Goal: Transaction & Acquisition: Purchase product/service

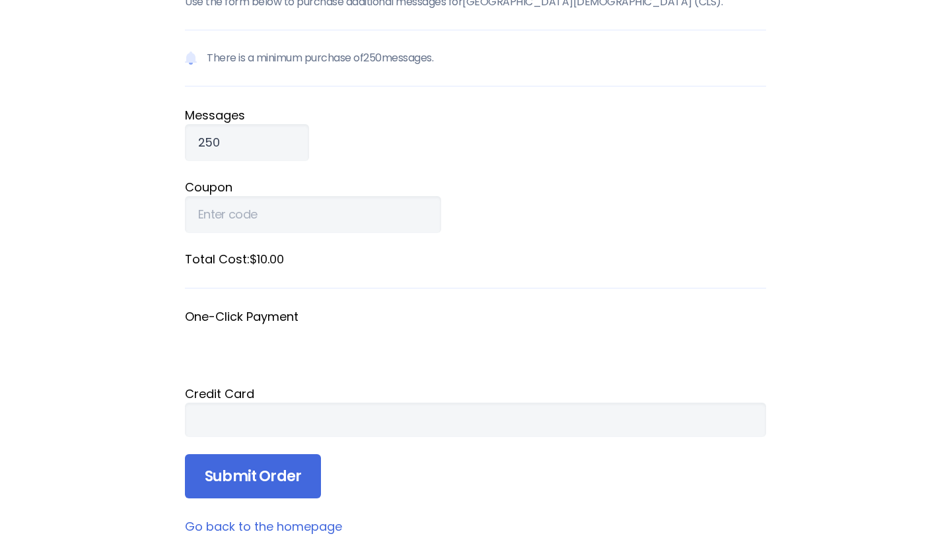
scroll to position [131, 0]
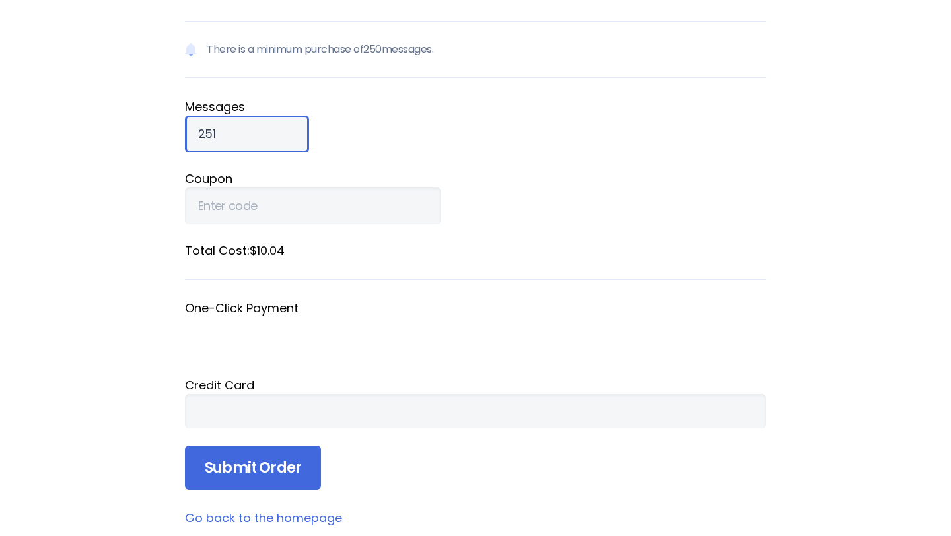
click at [246, 129] on input "251" at bounding box center [247, 134] width 124 height 37
click at [246, 129] on input "252" at bounding box center [247, 134] width 124 height 37
type input "2"
type input "500"
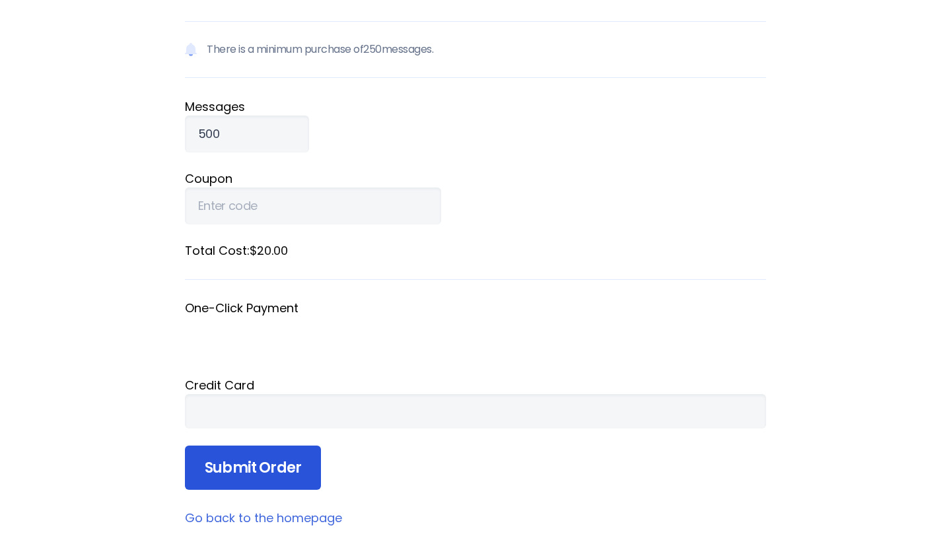
click at [277, 468] on input "Submit Order" at bounding box center [253, 468] width 136 height 45
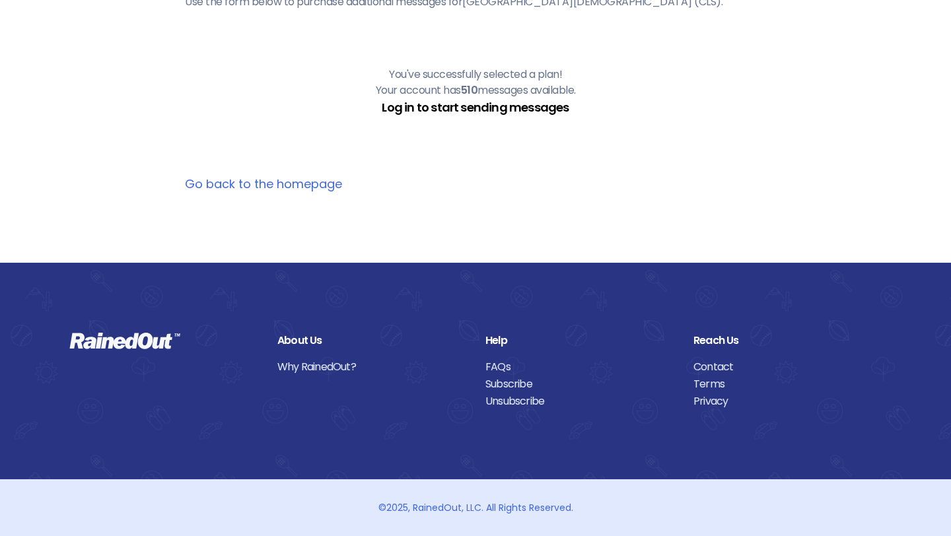
scroll to position [0, 0]
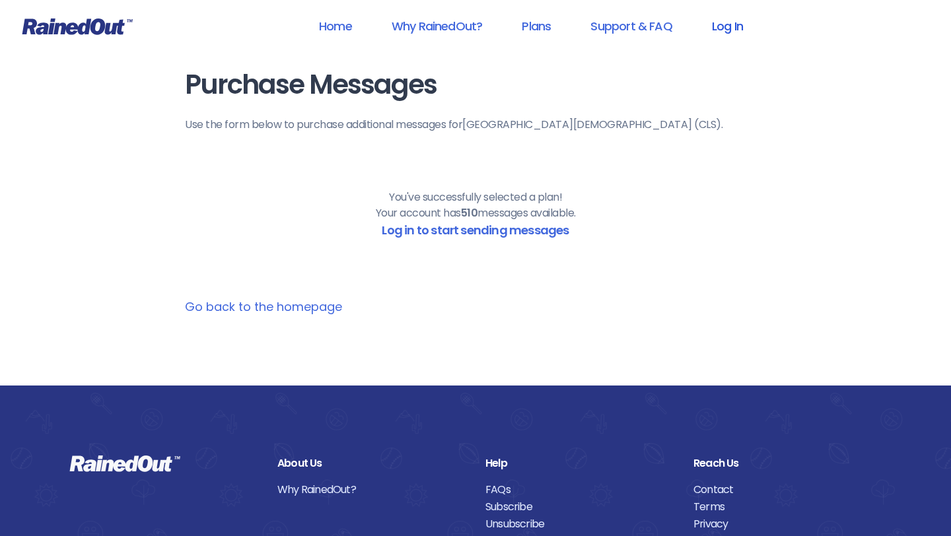
click at [725, 27] on link "Log In" at bounding box center [727, 26] width 65 height 30
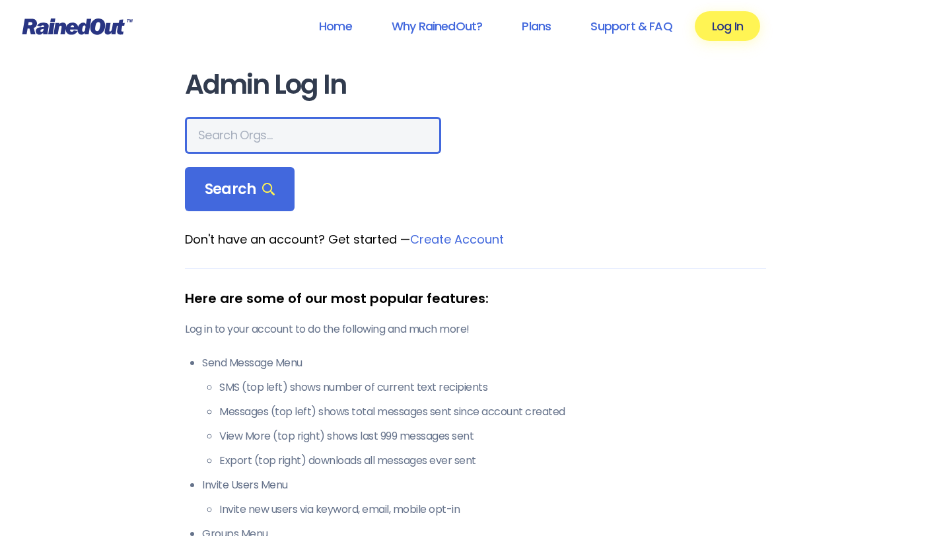
click at [247, 137] on input "text" at bounding box center [313, 135] width 256 height 37
type input "c"
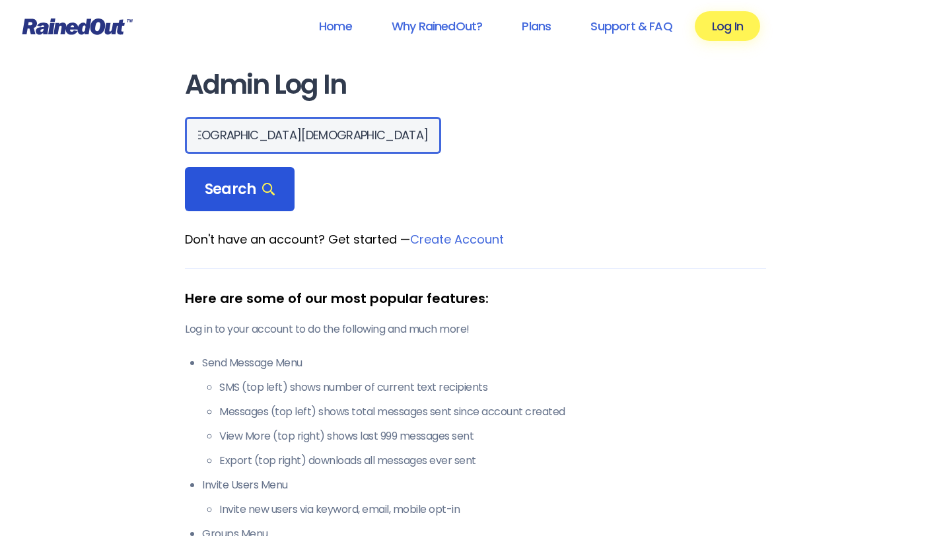
type input "Clarinda Lutheran School"
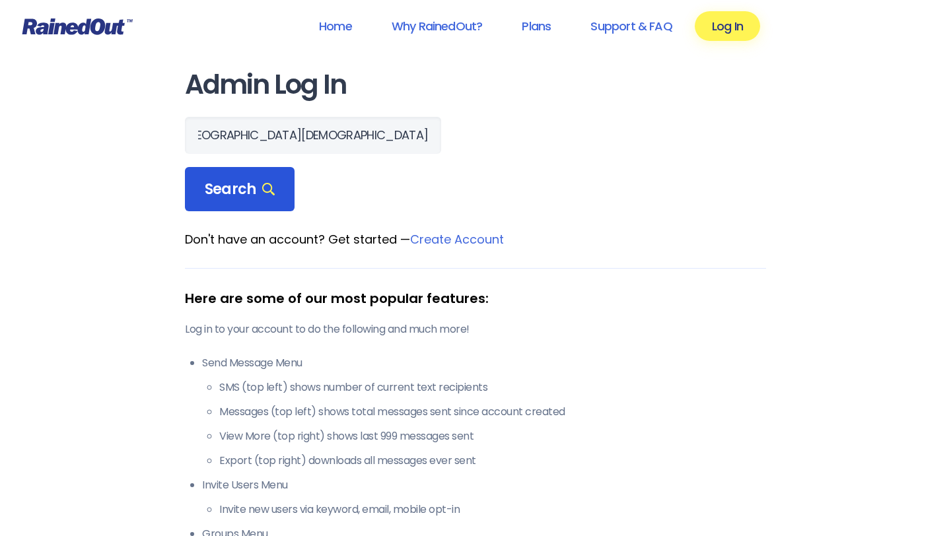
click at [227, 197] on span "Search" at bounding box center [240, 189] width 70 height 18
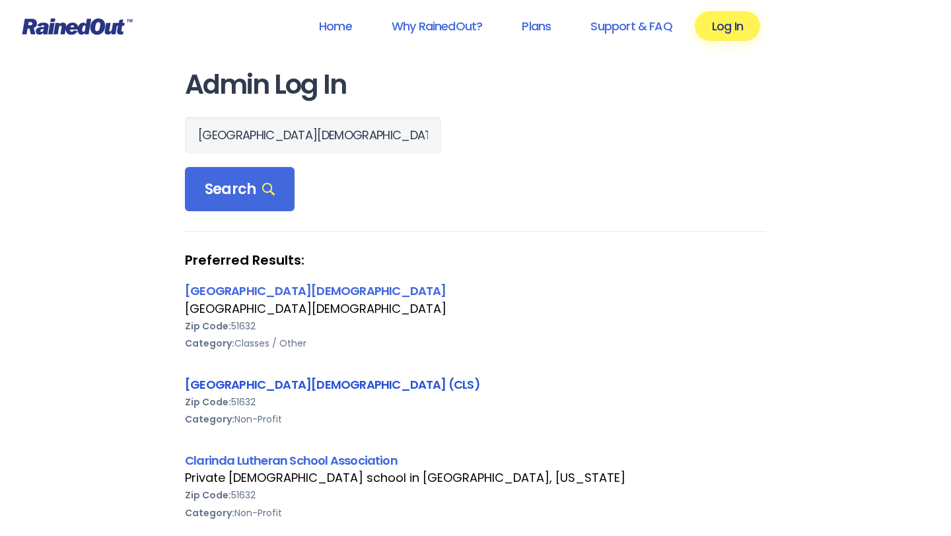
click at [279, 385] on link "Clarinda Lutheran School (CLS)" at bounding box center [332, 385] width 295 height 17
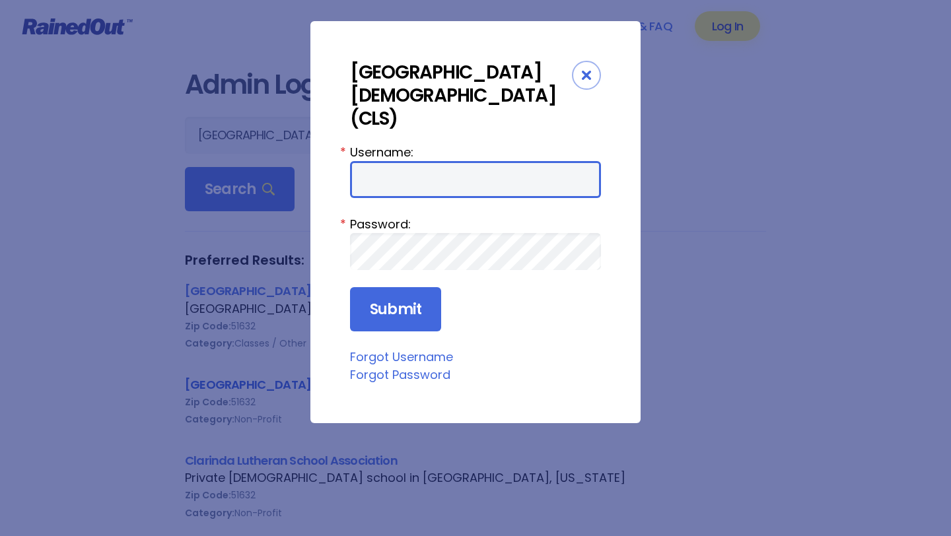
type input "LavetaC"
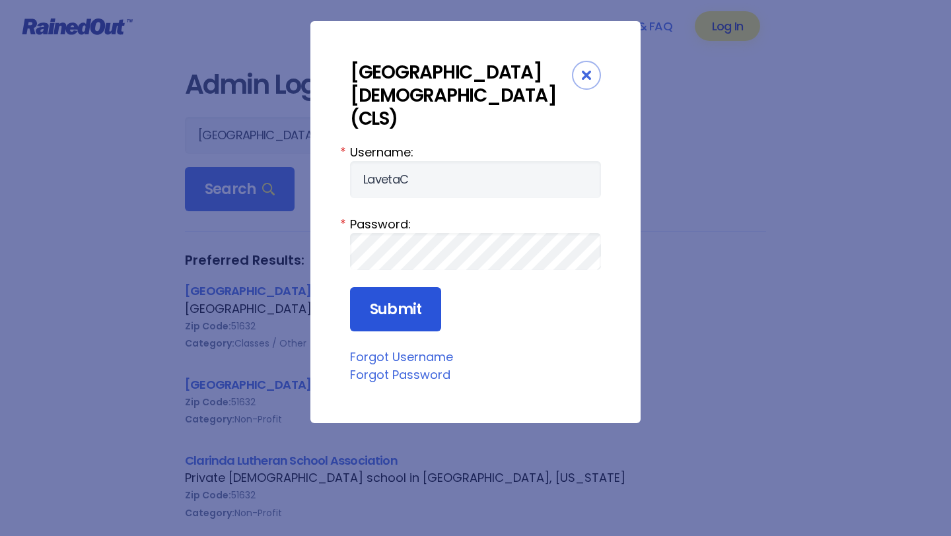
click at [386, 287] on input "Submit" at bounding box center [395, 309] width 91 height 45
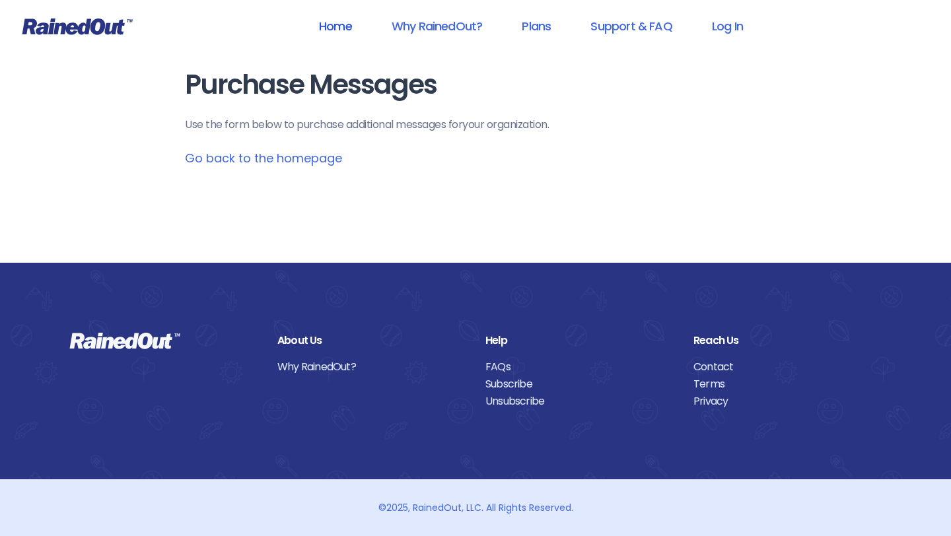
click at [338, 30] on link "Home" at bounding box center [335, 26] width 67 height 30
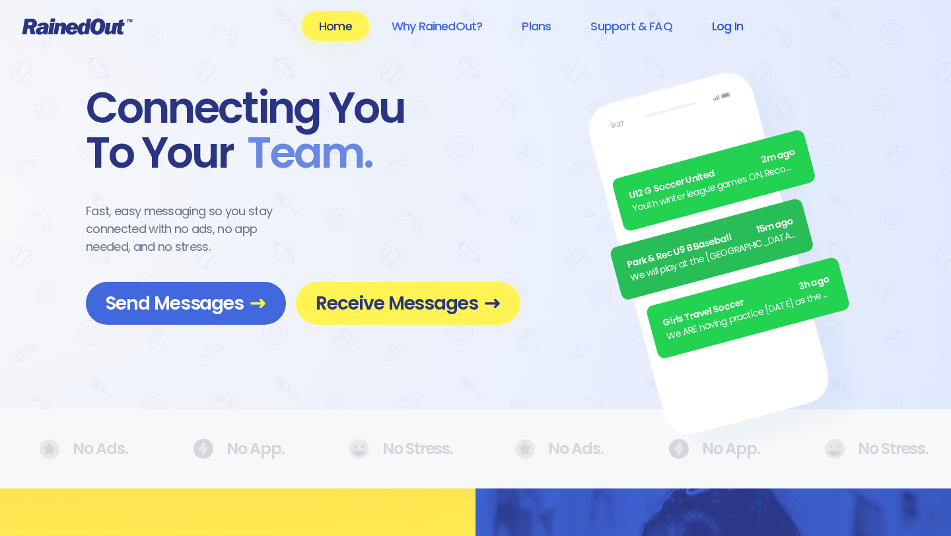
click at [716, 26] on link "Log In" at bounding box center [727, 26] width 65 height 30
